Goal: Information Seeking & Learning: Compare options

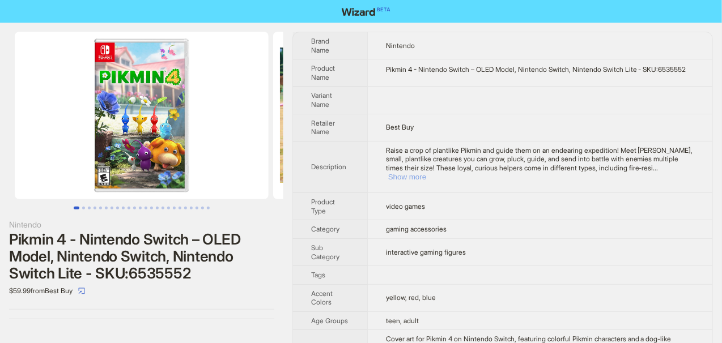
click at [426, 177] on button "Show more" at bounding box center [407, 177] width 38 height 8
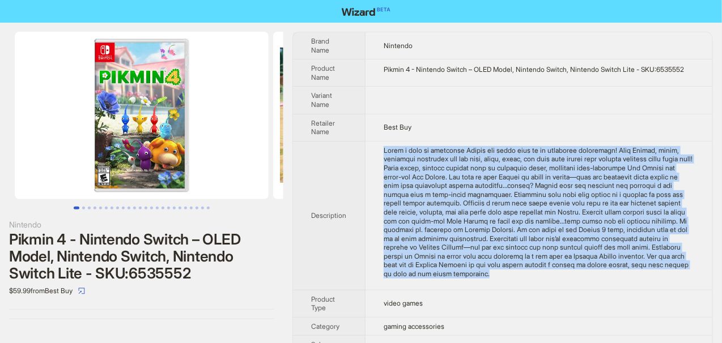
drag, startPoint x: 385, startPoint y: 153, endPoint x: 649, endPoint y: 283, distance: 293.6
click at [649, 279] on div "Raise a crop of plantlike Pikmin and guide them on an endearing expedition! Mee…" at bounding box center [538, 212] width 310 height 133
copy div "Raise a crop of plantlike Pikmin and guide them on an endearing expedition! Mee…"
click at [640, 276] on div "Raise a crop of plantlike Pikmin and guide them on an endearing expedition! Mee…" at bounding box center [538, 212] width 310 height 133
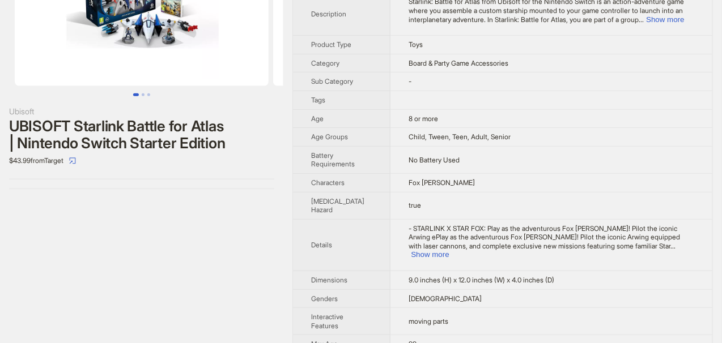
scroll to position [170, 0]
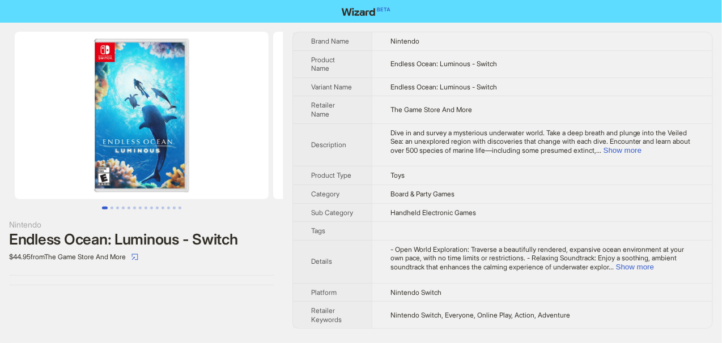
scroll to position [1, 0]
click at [641, 146] on button "Show more" at bounding box center [622, 150] width 38 height 8
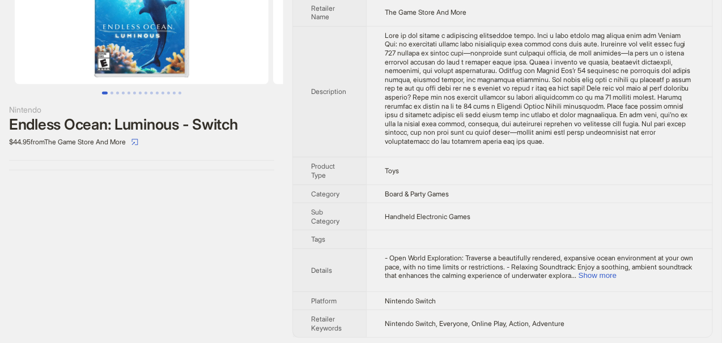
scroll to position [125, 0]
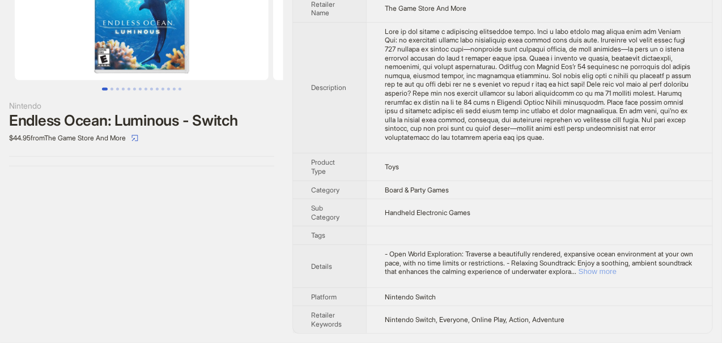
click at [616, 268] on button "Show more" at bounding box center [597, 271] width 38 height 8
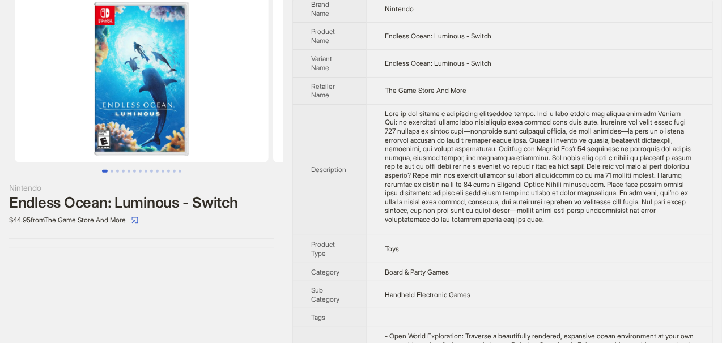
scroll to position [0, 0]
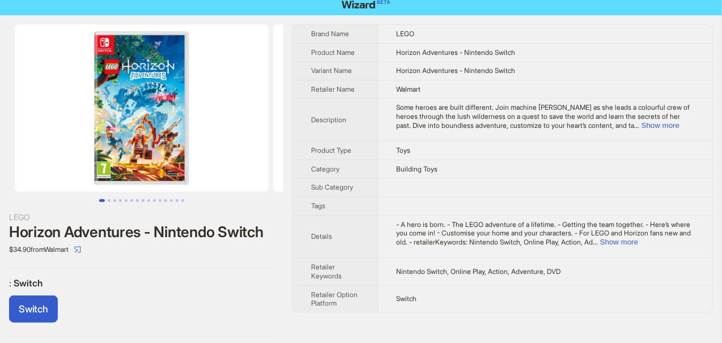
scroll to position [10, 0]
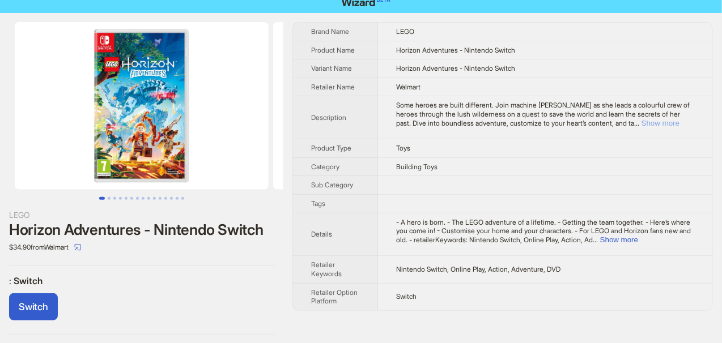
click at [664, 122] on button "Show more" at bounding box center [660, 123] width 38 height 8
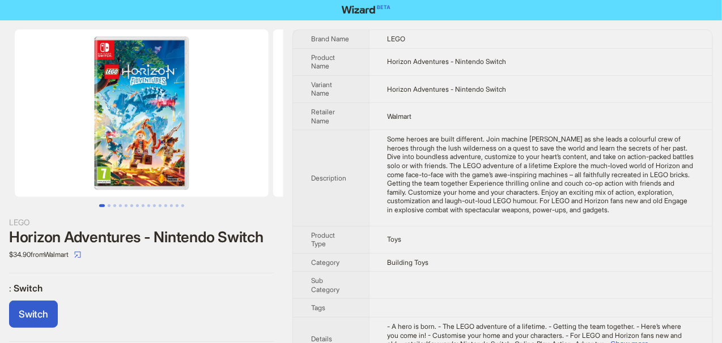
scroll to position [0, 0]
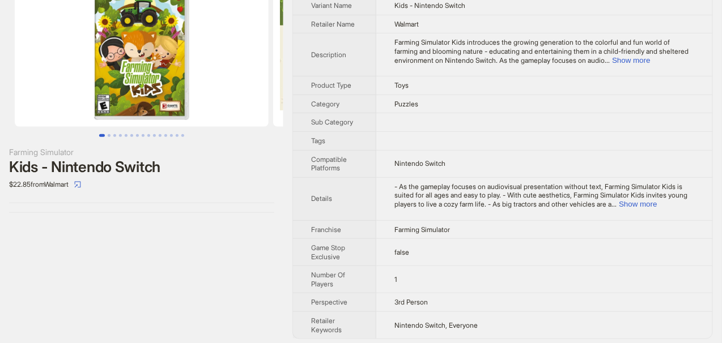
scroll to position [74, 0]
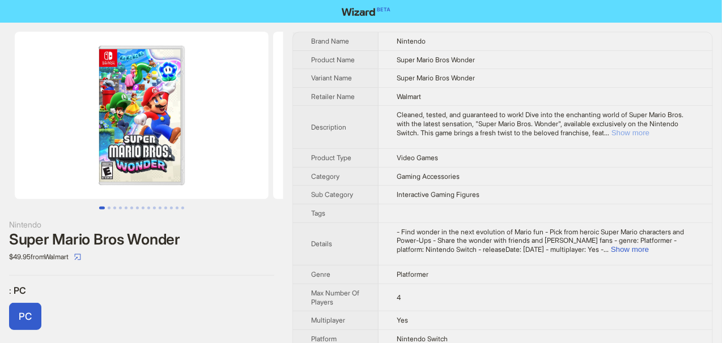
click at [649, 130] on button "Show more" at bounding box center [630, 133] width 38 height 8
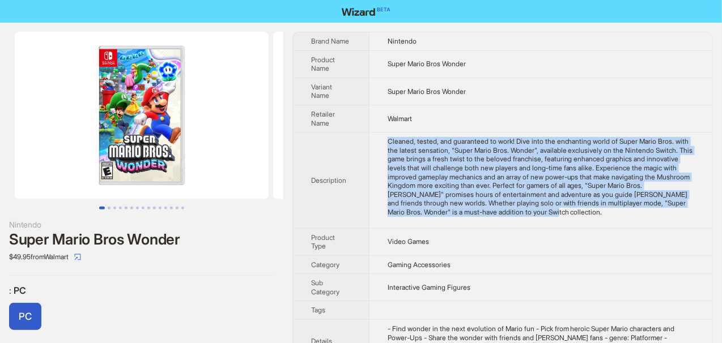
drag, startPoint x: 387, startPoint y: 135, endPoint x: 670, endPoint y: 208, distance: 292.5
click at [670, 208] on td "Cleaned, tested, and guaranteed to work! Dive into the enchanting world of Supe…" at bounding box center [540, 181] width 343 height 96
copy div "Cleaned, tested, and guaranteed to work! Dive into the enchanting world of Supe…"
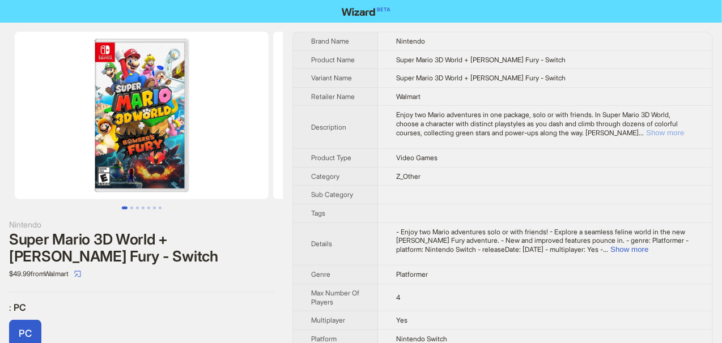
click at [684, 131] on button "Show more" at bounding box center [665, 133] width 38 height 8
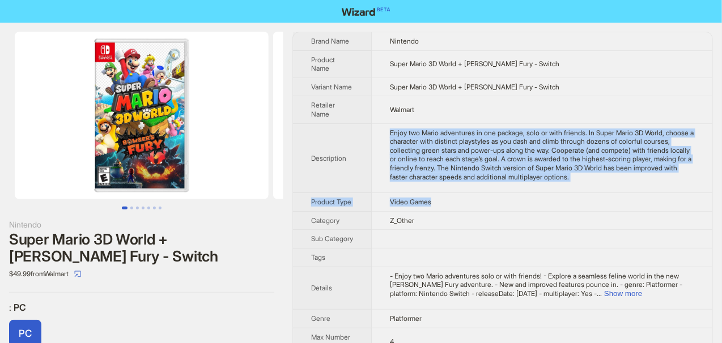
drag, startPoint x: 390, startPoint y: 131, endPoint x: 614, endPoint y: 194, distance: 233.1
click at [614, 194] on tbody "Brand Name Nintendo Product Name Super Mario 3D World + Bowser's Fury - Switch …" at bounding box center [502, 253] width 419 height 442
click at [490, 125] on td "Enjoy two Mario adventures in one package, solo or with friends. In Super Mario…" at bounding box center [542, 158] width 340 height 70
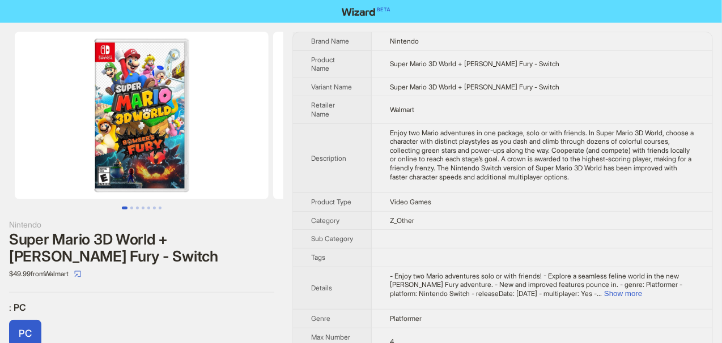
click at [476, 117] on td "Walmart" at bounding box center [542, 109] width 340 height 27
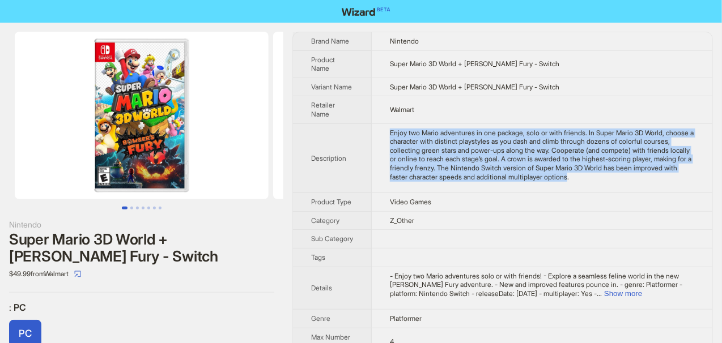
drag, startPoint x: 391, startPoint y: 130, endPoint x: 643, endPoint y: 181, distance: 256.6
click at [643, 181] on td "Enjoy two Mario adventures in one package, solo or with friends. In Super Mario…" at bounding box center [542, 158] width 340 height 70
copy div "Enjoy two Mario adventures in one package, solo or with friends. In Super Mario…"
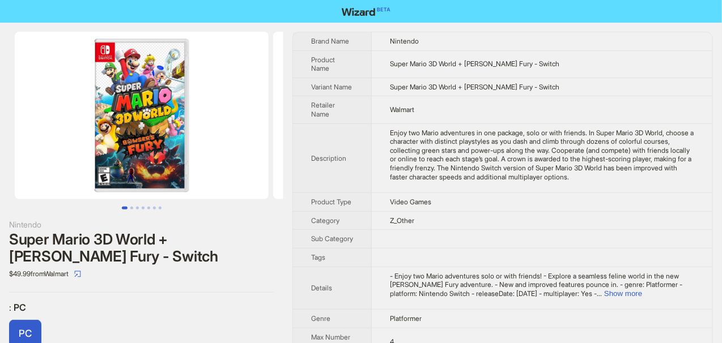
click at [612, 99] on td "Walmart" at bounding box center [542, 109] width 340 height 27
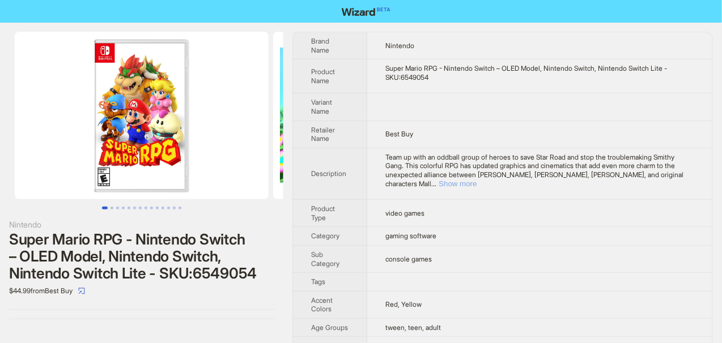
click at [476, 180] on button "Show more" at bounding box center [457, 184] width 38 height 8
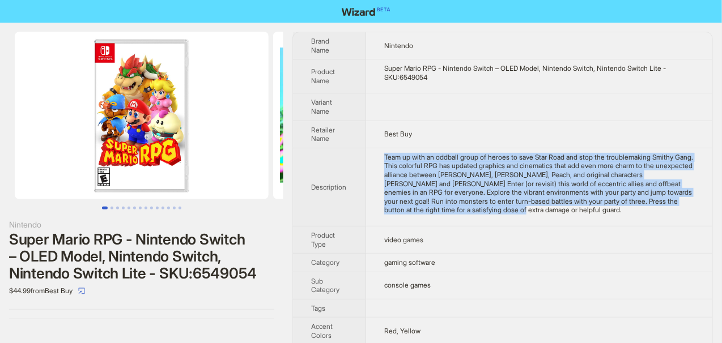
drag, startPoint x: 386, startPoint y: 153, endPoint x: 581, endPoint y: 214, distance: 204.0
click at [581, 214] on td "Team up with an oddball group of heroes to save Star Road and stop the troublem…" at bounding box center [539, 187] width 346 height 78
copy div "Team up with an oddball group of heroes to save Star Road and stop the troublem…"
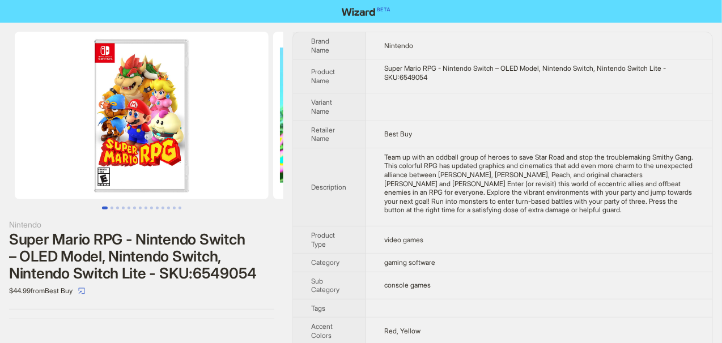
click at [522, 118] on td at bounding box center [539, 106] width 346 height 27
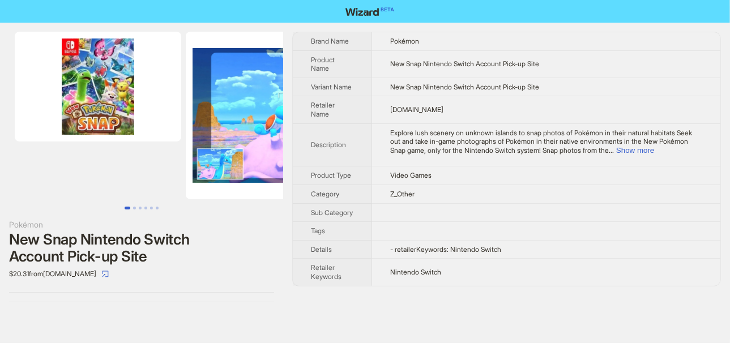
click at [672, 144] on span "Explore lush scenery on unknown islands to snap photos of Pokémon in their natu…" at bounding box center [541, 142] width 302 height 26
click at [654, 150] on button "Show more" at bounding box center [635, 150] width 38 height 8
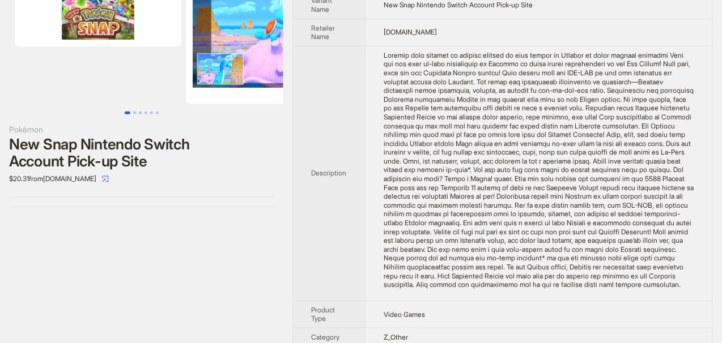
scroll to position [113, 0]
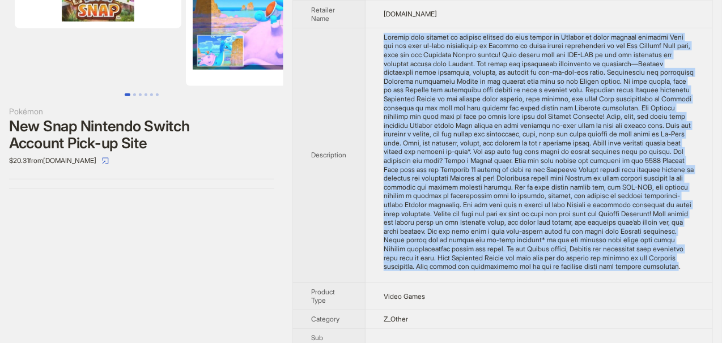
drag, startPoint x: 382, startPoint y: 30, endPoint x: 638, endPoint y: 298, distance: 370.6
click at [638, 283] on td at bounding box center [538, 155] width 347 height 255
copy div "Loremip dolo sitamet co adipisc elitsed do eius tempor in Utlabor et dolor magn…"
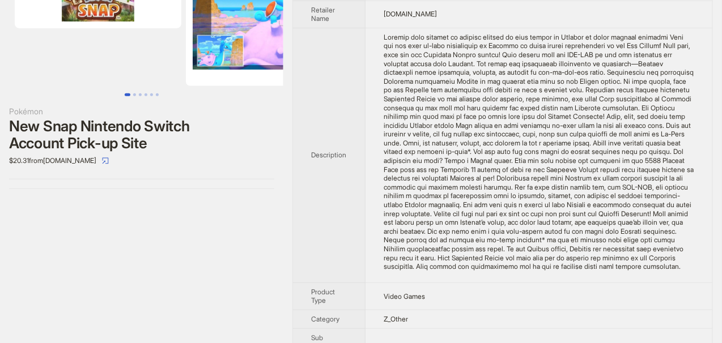
drag, startPoint x: 362, startPoint y: 131, endPoint x: 348, endPoint y: 122, distance: 16.7
click at [362, 131] on th "Description" at bounding box center [329, 155] width 72 height 255
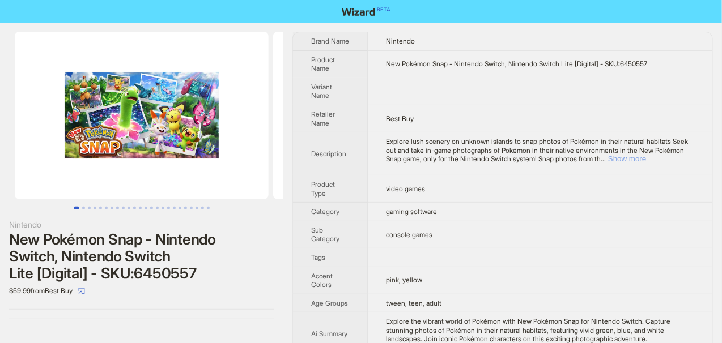
click at [646, 163] on button "Show more" at bounding box center [627, 159] width 38 height 8
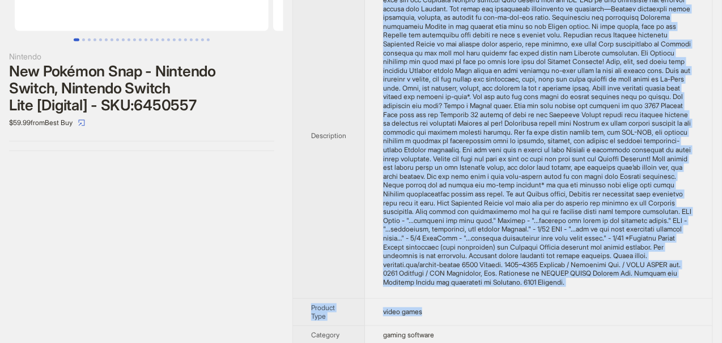
scroll to position [171, 0]
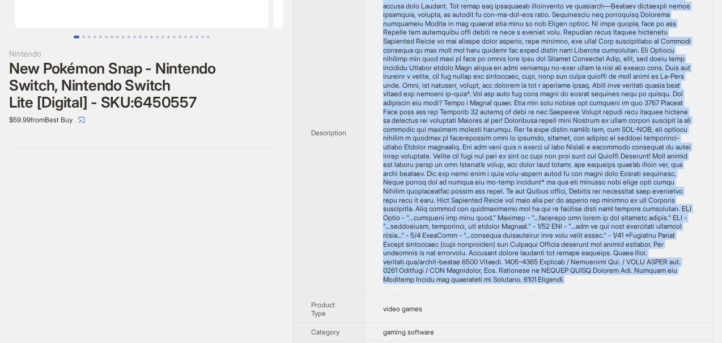
drag, startPoint x: 381, startPoint y: 36, endPoint x: 603, endPoint y: 303, distance: 347.4
click at [603, 296] on td at bounding box center [538, 133] width 347 height 326
copy div "Explore lush scenery on unknown islands to snap photos of Pokémon in their natu…"
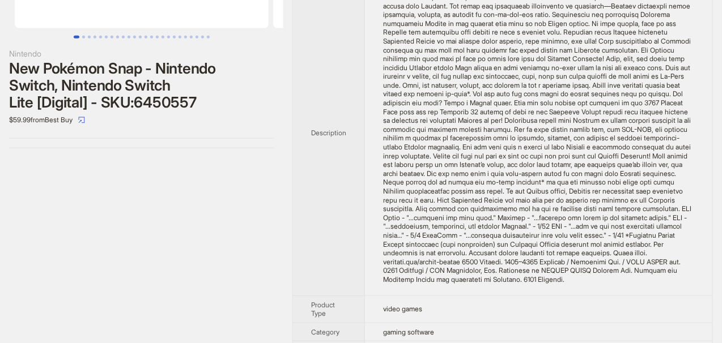
click at [319, 170] on th "Description" at bounding box center [329, 133] width 72 height 326
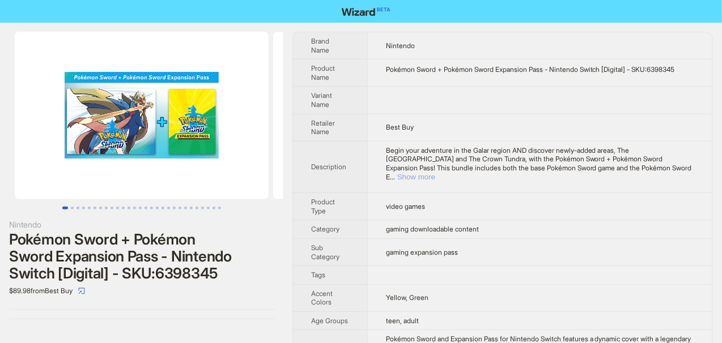
click at [435, 173] on button "Show more" at bounding box center [416, 177] width 38 height 8
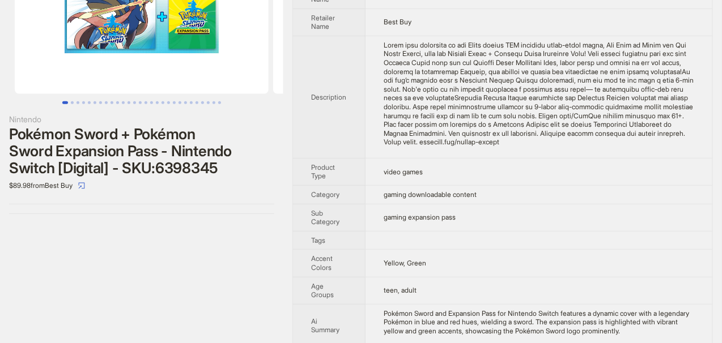
scroll to position [113, 0]
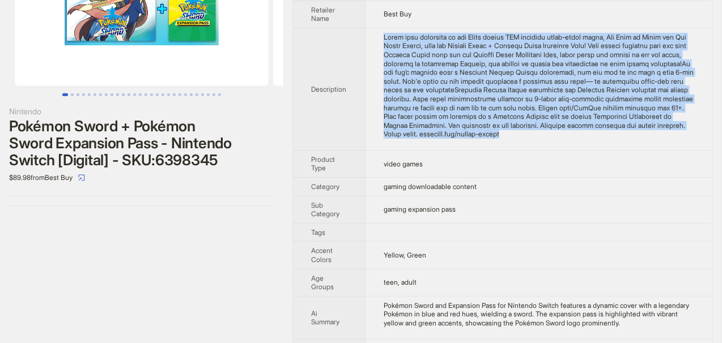
drag, startPoint x: 381, startPoint y: 32, endPoint x: 430, endPoint y: 140, distance: 118.1
click at [430, 140] on td at bounding box center [538, 89] width 347 height 122
copy div "Begin your adventure in the Galar region AND discover newly-added areas, The Is…"
click at [430, 139] on div "Begin your adventure in the Galar region AND discover newly-added areas, The Is…" at bounding box center [538, 86] width 310 height 106
click at [411, 149] on td at bounding box center [538, 89] width 347 height 122
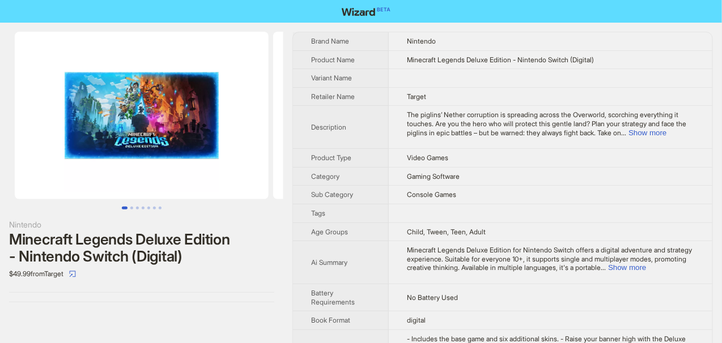
click at [513, 192] on td "Console Games" at bounding box center [550, 195] width 323 height 19
click at [666, 133] on button "Show more" at bounding box center [647, 133] width 38 height 8
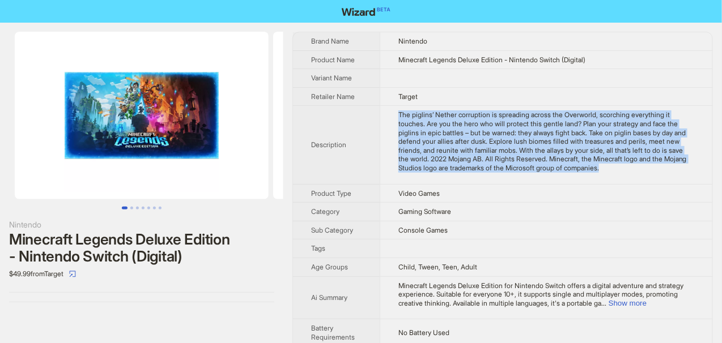
drag, startPoint x: 398, startPoint y: 111, endPoint x: 667, endPoint y: 178, distance: 277.9
click at [667, 178] on td "The piglins’ Nether corruption is spreading across the Overworld, scorching eve…" at bounding box center [545, 145] width 332 height 78
copy div "The piglins’ Nether corruption is spreading across the Overworld, scorching eve…"
click at [667, 177] on td "The piglins’ Nether corruption is spreading across the Overworld, scorching eve…" at bounding box center [545, 145] width 332 height 78
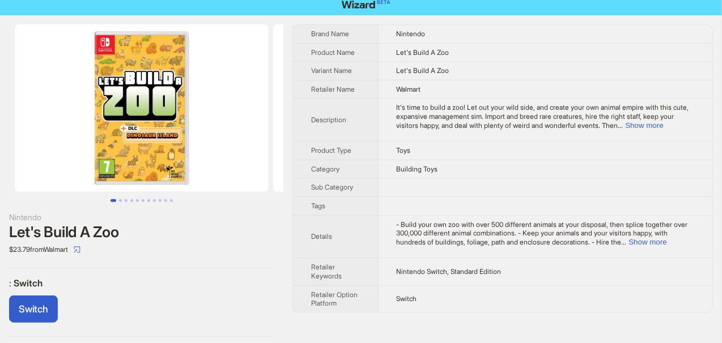
scroll to position [10, 0]
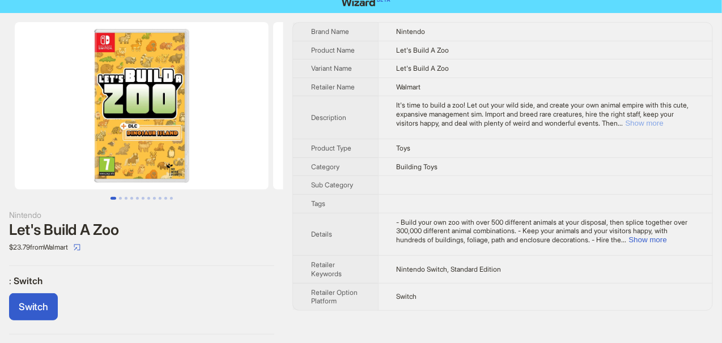
click at [662, 122] on button "Show more" at bounding box center [644, 123] width 38 height 8
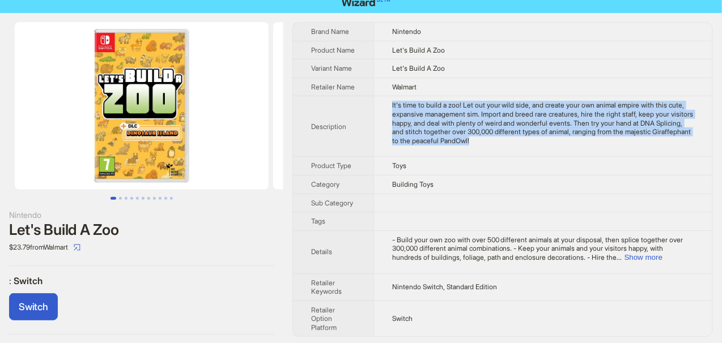
drag, startPoint x: 393, startPoint y: 108, endPoint x: 546, endPoint y: 153, distance: 159.5
click at [546, 153] on td "It's time to build a zoo! Let out your wild side, and create your own animal em…" at bounding box center [542, 126] width 339 height 61
copy div "It's time to build a zoo! Let out your wild side, and create your own animal em…"
click at [549, 145] on div "It's time to build a zoo! Let out your wild side, and create your own animal em…" at bounding box center [543, 123] width 302 height 44
click at [552, 157] on td "It's time to build a zoo! Let out your wild side, and create your own animal em…" at bounding box center [542, 126] width 339 height 61
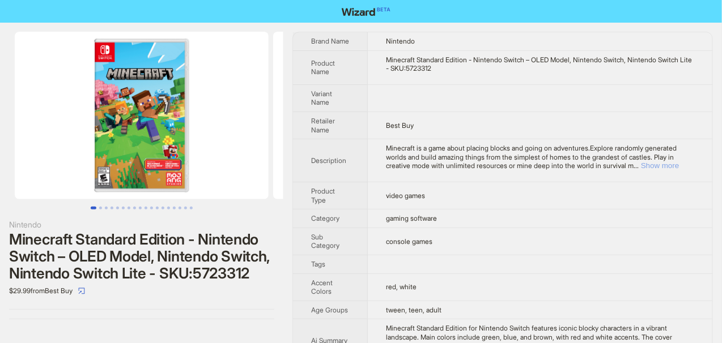
click at [673, 169] on button "Show more" at bounding box center [660, 165] width 38 height 8
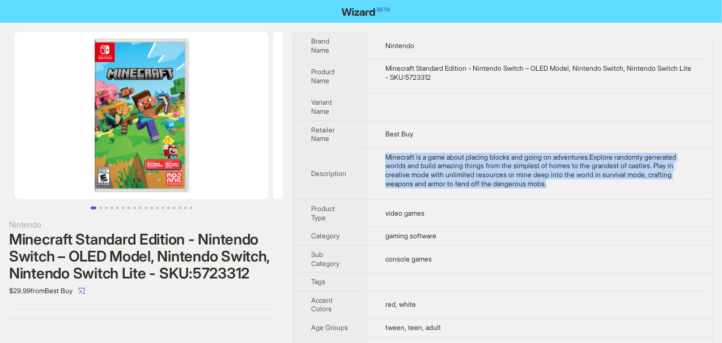
drag, startPoint x: 387, startPoint y: 153, endPoint x: 569, endPoint y: 178, distance: 183.0
click at [569, 178] on div "Minecraft is a game about placing blocks and going on adventures.Explore random…" at bounding box center [539, 170] width 309 height 35
copy div "Minecraft is a game about placing blocks and going on adventures.Explore random…"
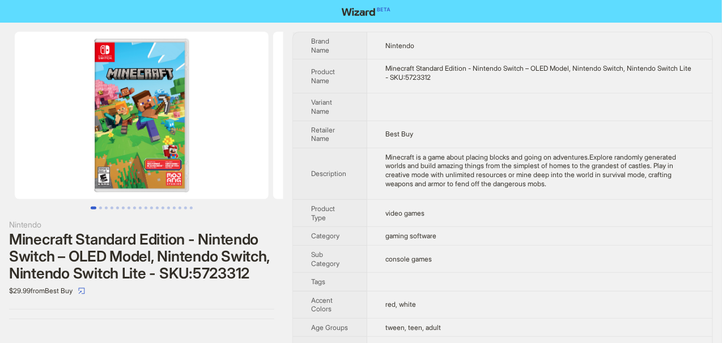
click at [525, 129] on td "Best Buy" at bounding box center [539, 134] width 345 height 27
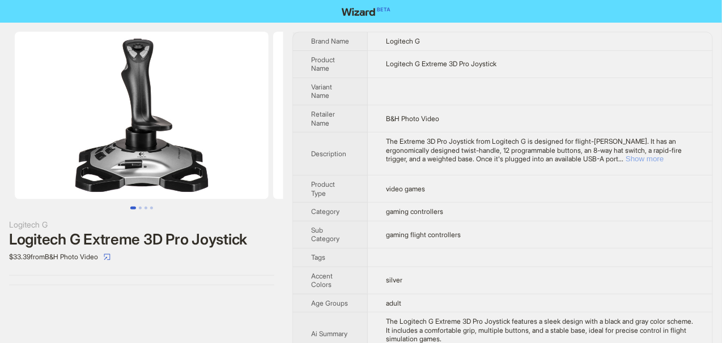
click at [663, 163] on button "Show more" at bounding box center [644, 159] width 38 height 8
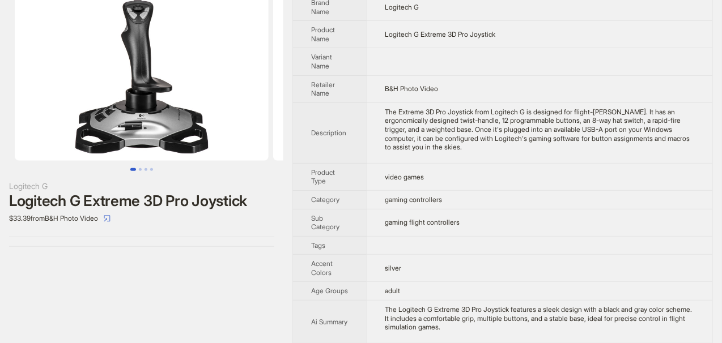
scroll to position [57, 0]
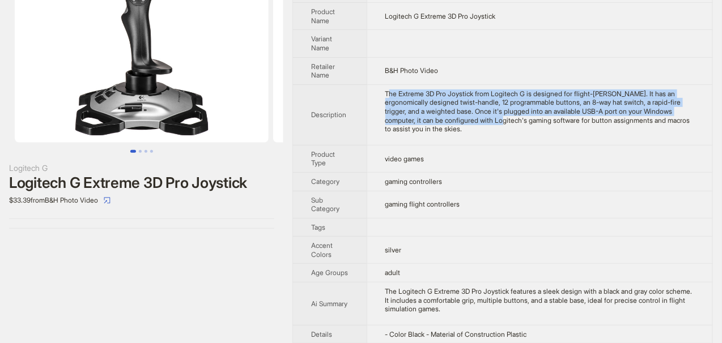
drag, startPoint x: 389, startPoint y: 89, endPoint x: 561, endPoint y: 123, distance: 175.4
click at [569, 121] on div "The Extreme 3D Pro Joystick from Logitech G is designed for flight-[PERSON_NAME…" at bounding box center [539, 111] width 309 height 44
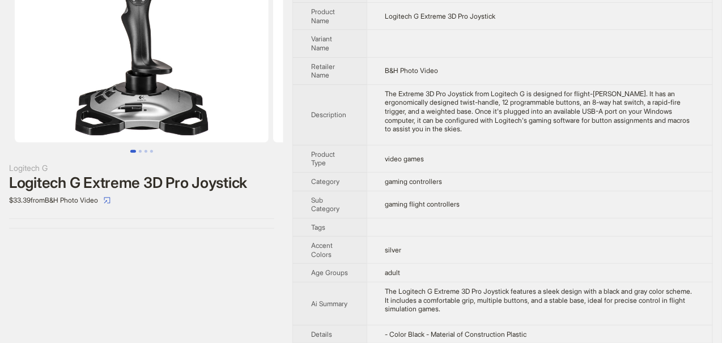
drag, startPoint x: 561, startPoint y: 152, endPoint x: 459, endPoint y: 105, distance: 112.8
click at [561, 152] on td "video games" at bounding box center [538, 158] width 345 height 27
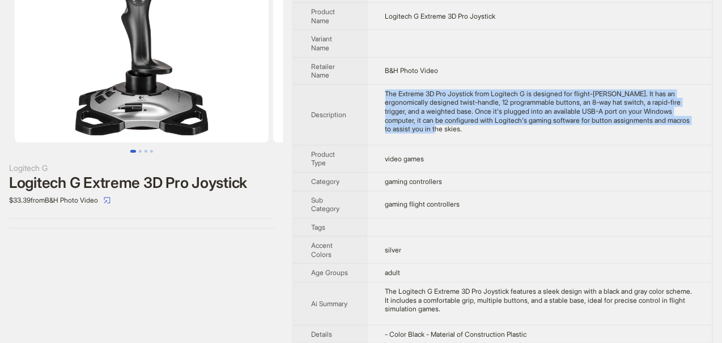
drag, startPoint x: 404, startPoint y: 91, endPoint x: 556, endPoint y: 134, distance: 157.9
click at [556, 134] on td "The Extreme 3D Pro Joystick from Logitech G is designed for flight-[PERSON_NAME…" at bounding box center [538, 114] width 345 height 61
copy div "The Extreme 3D Pro Joystick from Logitech G is designed for flight-[PERSON_NAME…"
click at [550, 136] on td "The Extreme 3D Pro Joystick from Logitech G is designed for flight-[PERSON_NAME…" at bounding box center [538, 114] width 345 height 61
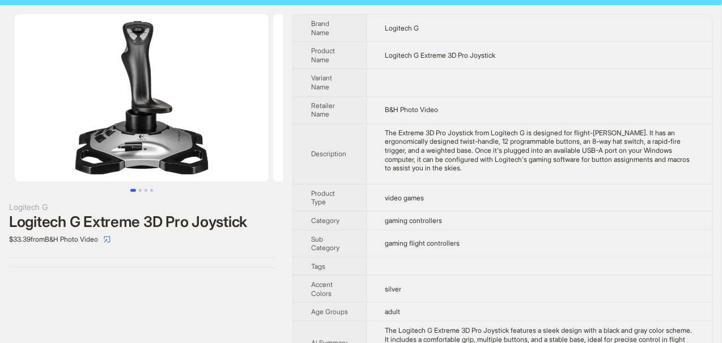
scroll to position [0, 0]
